Goal: Transaction & Acquisition: Purchase product/service

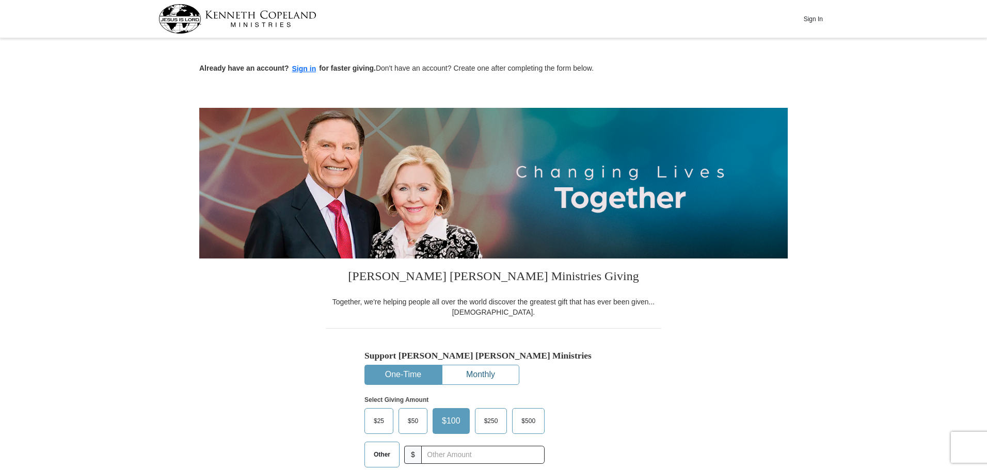
click at [476, 375] on button "Monthly" at bounding box center [480, 374] width 76 height 19
click at [488, 418] on span "$100" at bounding box center [486, 420] width 24 height 15
click at [0, 0] on input "$100" at bounding box center [0, 0] width 0 height 0
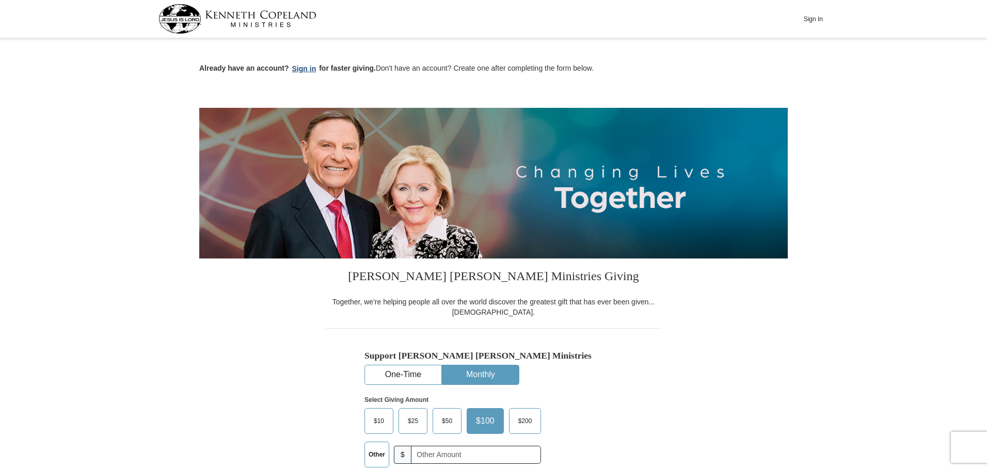
click at [308, 67] on button "Sign in" at bounding box center [304, 69] width 30 height 12
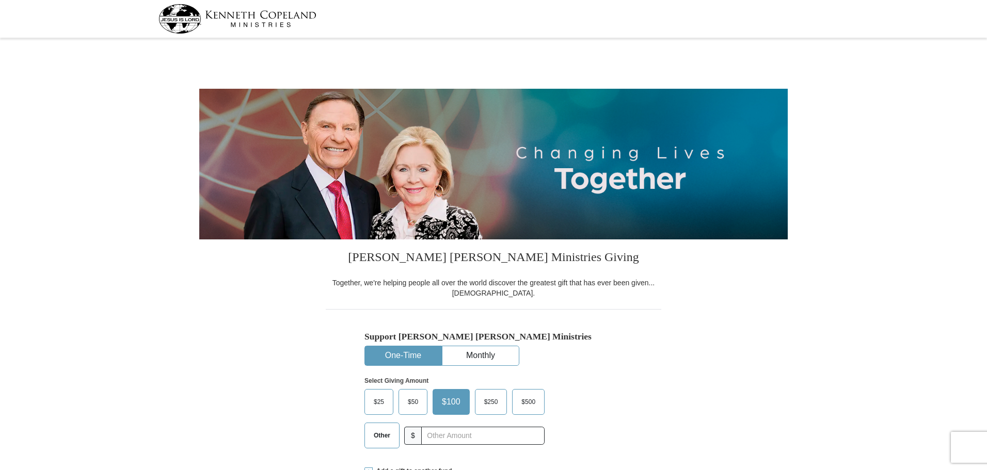
select select "WA"
click at [484, 358] on button "Monthly" at bounding box center [480, 355] width 76 height 19
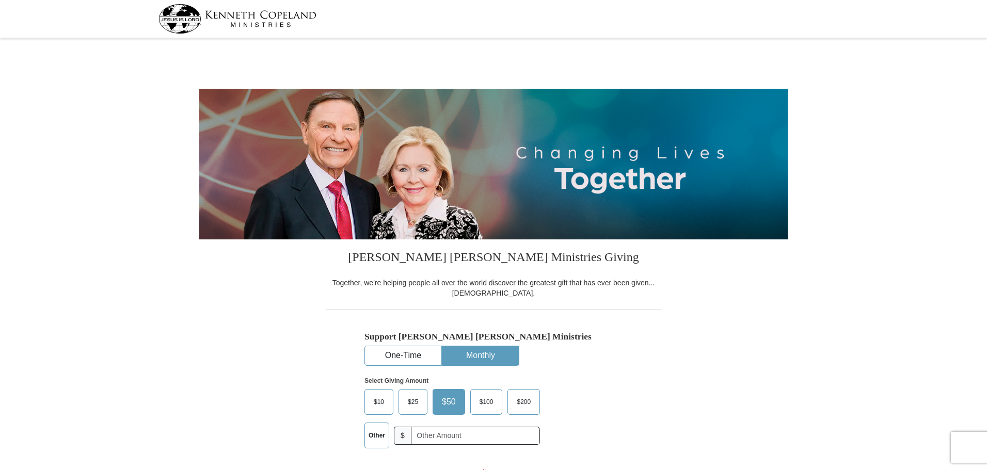
click at [483, 404] on span "$100" at bounding box center [486, 401] width 24 height 15
click at [0, 0] on input "$100" at bounding box center [0, 0] width 0 height 0
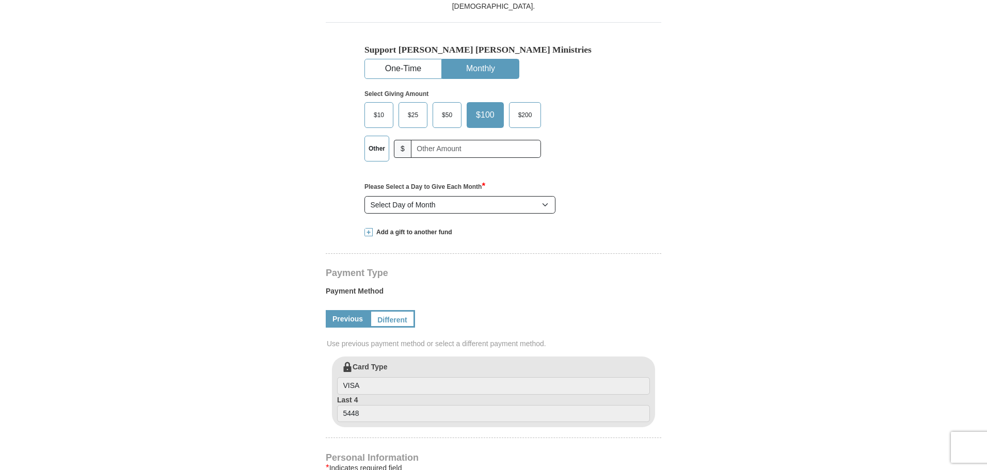
scroll to position [295, 0]
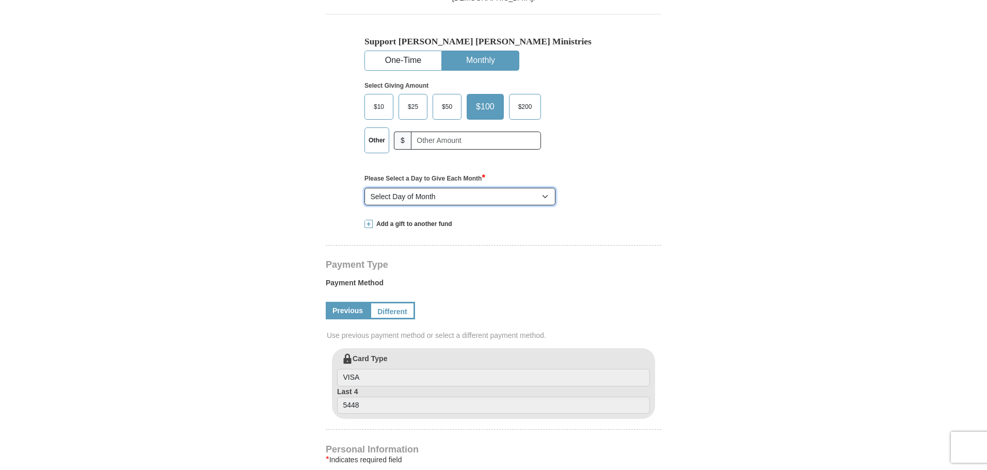
click at [546, 195] on select "Select Day of Month 1 2 3 4 5 6 7 8 9 10 11 12 13 14 15 16 17 18 19 20 21 22 23…" at bounding box center [459, 197] width 191 height 18
select select "1"
click at [364, 188] on select "Select Day of Month 1 2 3 4 5 6 7 8 9 10 11 12 13 14 15 16 17 18 19 20 21 22 23…" at bounding box center [459, 197] width 191 height 18
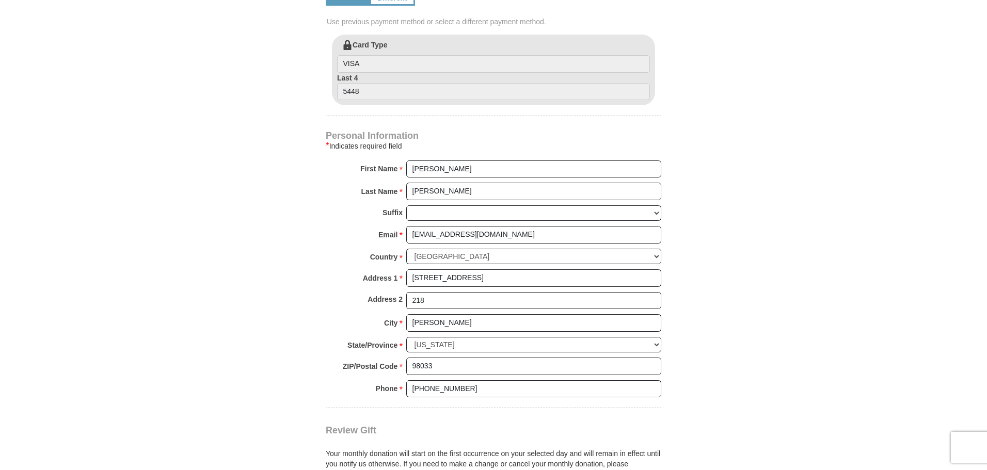
scroll to position [634, 0]
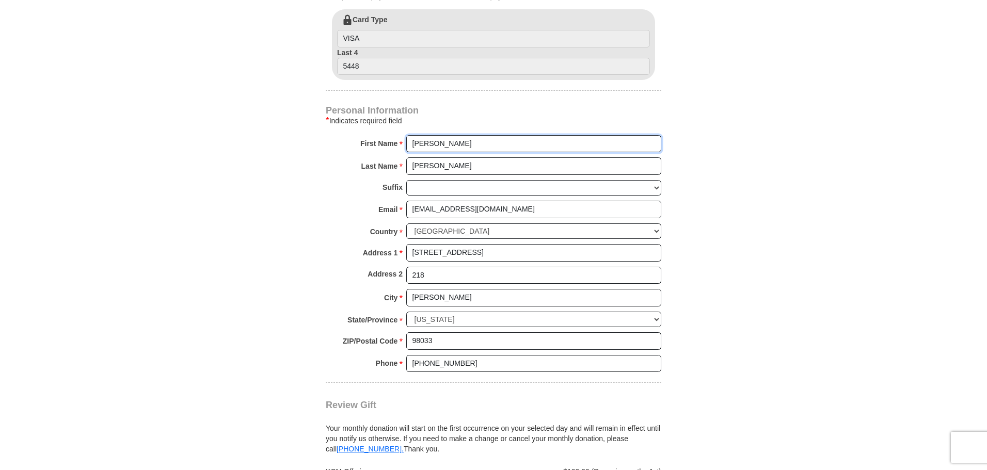
drag, startPoint x: 455, startPoint y: 145, endPoint x: 382, endPoint y: 146, distance: 72.8
click at [382, 146] on div "First Name * Marion Please enter First Name" at bounding box center [494, 146] width 336 height 23
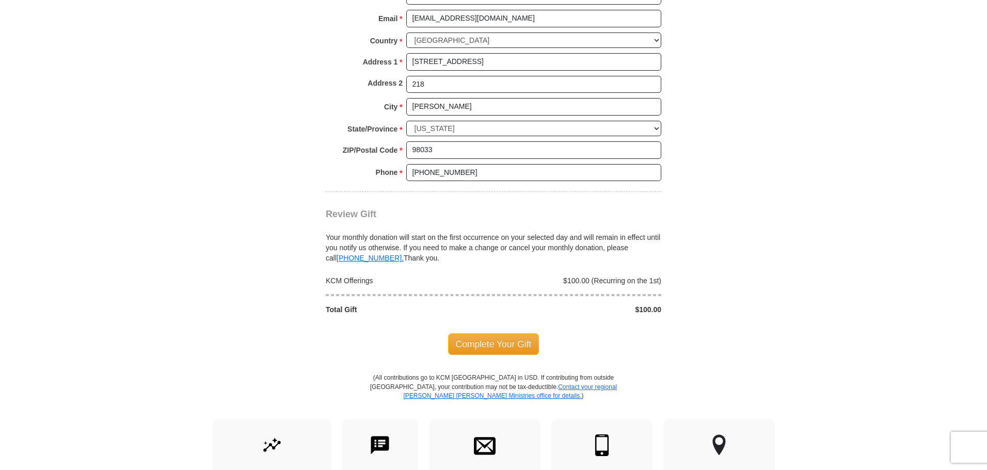
scroll to position [832, 0]
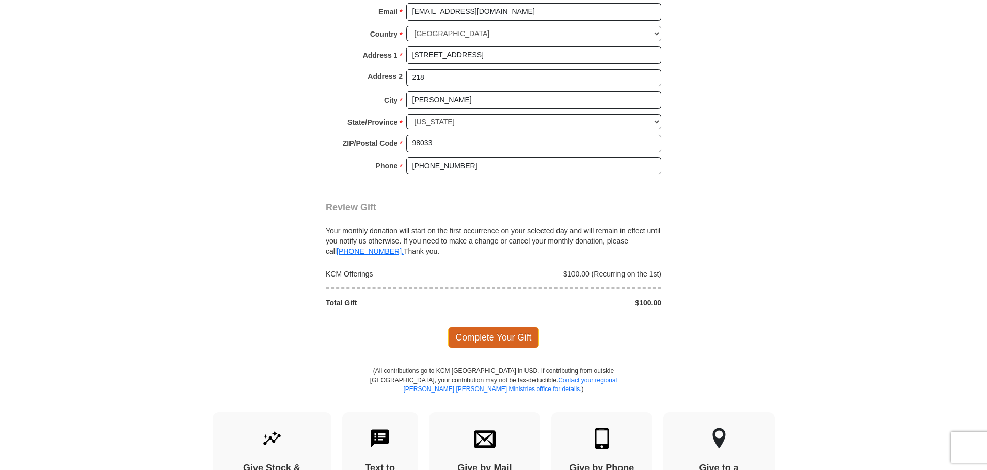
type input "Holly and Marion"
click at [508, 337] on span "Complete Your Gift" at bounding box center [493, 338] width 91 height 22
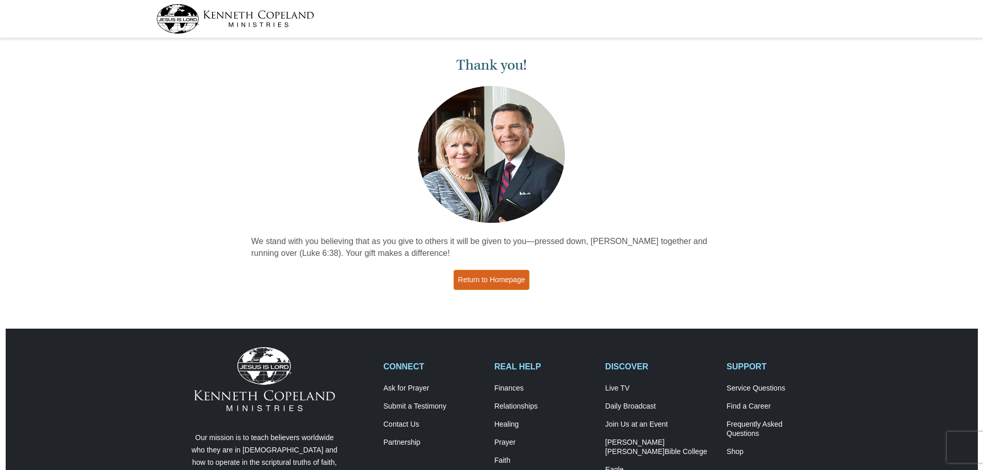
click at [498, 282] on link "Return to Homepage" at bounding box center [492, 280] width 76 height 20
